Goal: Task Accomplishment & Management: Manage account settings

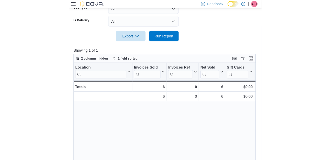
scroll to position [0, 125]
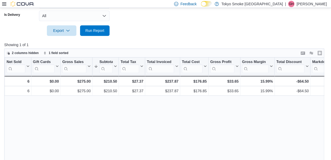
click at [5, 6] on icon at bounding box center [4, 4] width 4 height 4
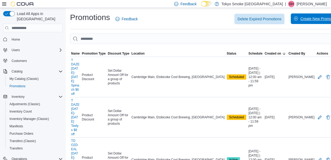
click at [310, 19] on span "Create New Promotion" at bounding box center [318, 18] width 37 height 5
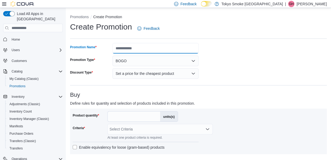
click at [146, 47] on input "Promotion Name" at bounding box center [155, 48] width 86 height 11
type input "**********"
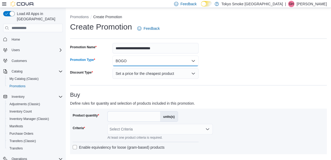
click at [150, 62] on button "BOGO" at bounding box center [155, 61] width 86 height 11
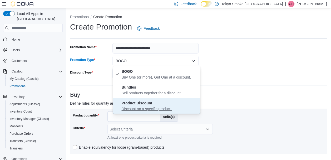
click at [155, 103] on span "Product Discount Discount on a specific product." at bounding box center [159, 106] width 77 height 12
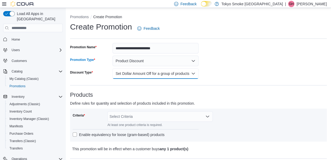
click at [166, 76] on button "Set Dollar Amount Off for a group of products" at bounding box center [155, 73] width 86 height 11
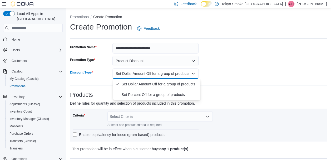
click at [160, 85] on span "Set Dollar Amount Off for a group of products" at bounding box center [159, 84] width 77 height 6
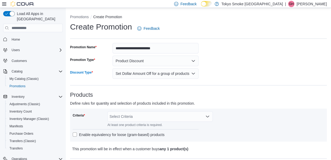
click at [163, 116] on div "Select Criteria" at bounding box center [159, 116] width 105 height 11
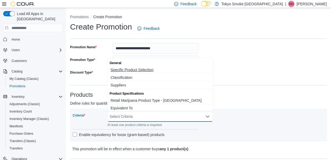
click at [146, 71] on span "Specific Product Selection" at bounding box center [160, 69] width 99 height 5
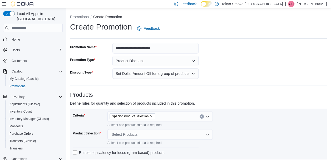
click at [171, 125] on div "At least one product criteria is required." at bounding box center [142, 124] width 71 height 5
click at [164, 133] on div "Select Products" at bounding box center [159, 134] width 105 height 11
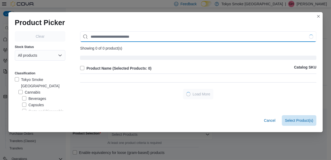
click at [147, 38] on input "Use aria labels when no actual label is in use" at bounding box center [198, 36] width 236 height 11
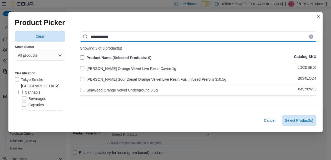
type input "**********"
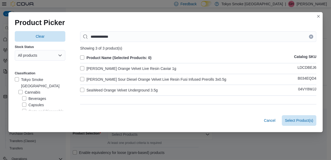
click at [151, 67] on label "Lord Jones Orange Velvet Live Resin Caviar 1g" at bounding box center [128, 68] width 96 height 6
click at [295, 120] on span "Select 1 Product(s)" at bounding box center [297, 119] width 31 height 5
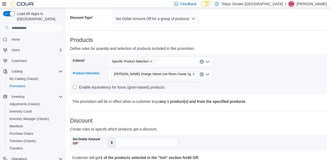
scroll to position [85, 0]
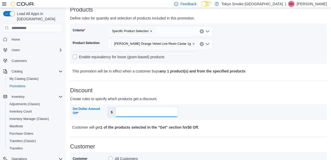
click at [147, 113] on input "Set Dollar Amount Off" at bounding box center [147, 112] width 62 height 10
type input "*"
click at [225, 104] on div "Set Dollar Amount Off $ *" at bounding box center [198, 112] width 257 height 16
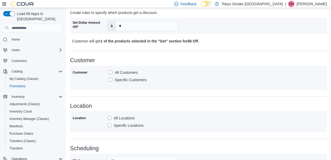
scroll to position [171, 0]
click at [142, 124] on label "Specific Locations" at bounding box center [125, 125] width 36 height 6
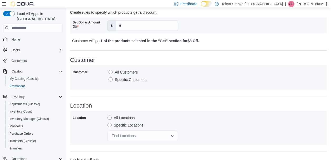
click at [136, 135] on div "Find Locations" at bounding box center [142, 135] width 71 height 11
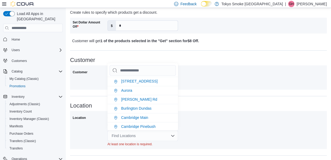
type input "*"
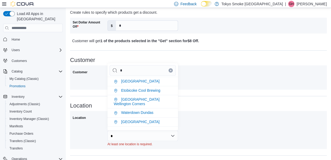
type input "**"
type input "***"
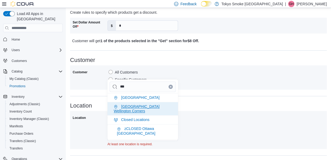
type input "***"
click at [158, 106] on span "[GEOGRAPHIC_DATA] Wellington Corners" at bounding box center [137, 108] width 46 height 9
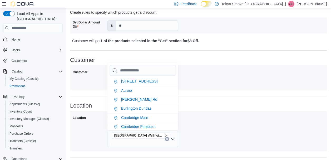
click at [213, 110] on div "Location Location All Locations Specific Locations London Wellington Corners" at bounding box center [198, 126] width 257 height 48
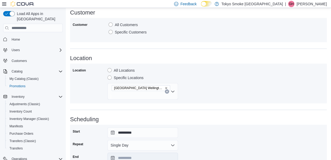
scroll to position [235, 0]
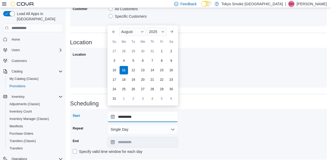
click at [148, 113] on input "**********" at bounding box center [142, 116] width 71 height 11
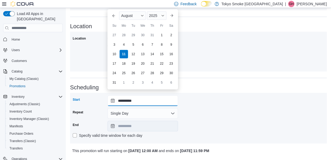
scroll to position [254, 0]
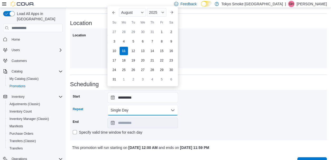
click at [168, 106] on button "Single Day" at bounding box center [142, 110] width 71 height 11
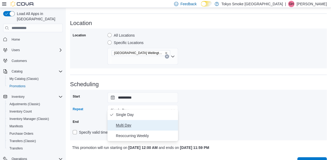
click at [138, 127] on span "Multi Day" at bounding box center [146, 125] width 60 height 6
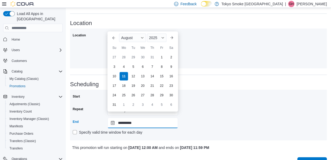
click at [144, 117] on input "**********" at bounding box center [142, 122] width 71 height 11
click at [114, 101] on div "31" at bounding box center [114, 104] width 9 height 9
type input "**********"
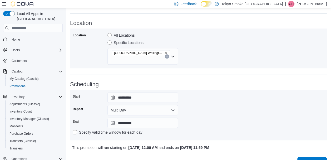
scroll to position [260, 0]
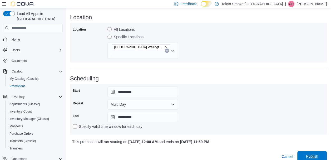
click at [315, 151] on span "Publish" at bounding box center [312, 156] width 23 height 11
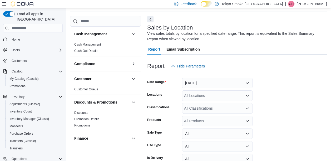
scroll to position [18, 0]
